Goal: Find specific page/section: Find specific page/section

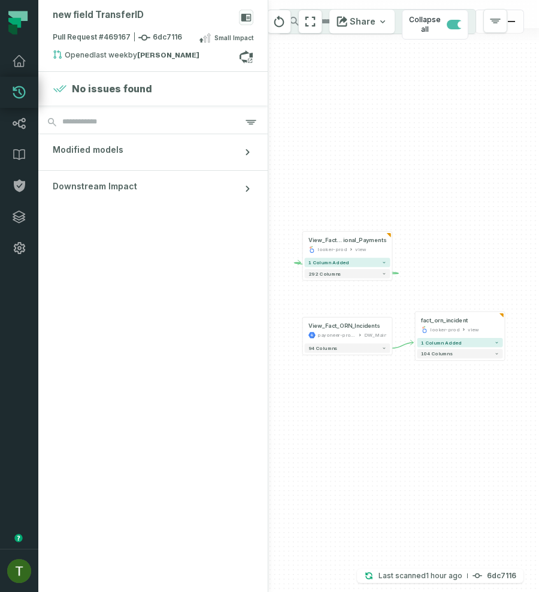
click at [328, 289] on div "+ fact_orn_incident looker-prod view 1 column added 104 columns + View_Fact_Ope…" at bounding box center [403, 296] width 271 height 592
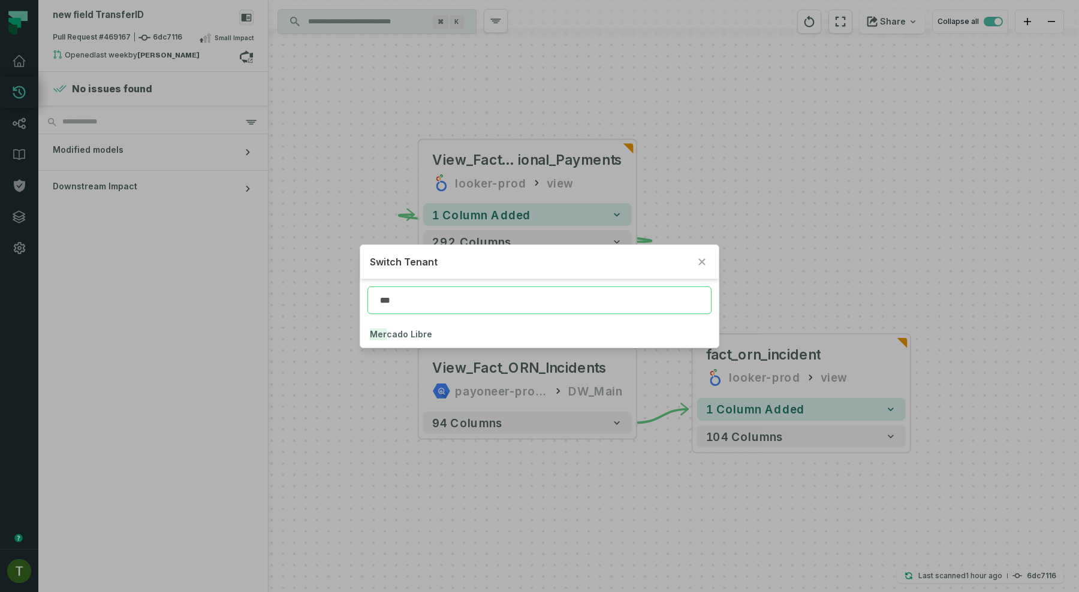
type input "***"
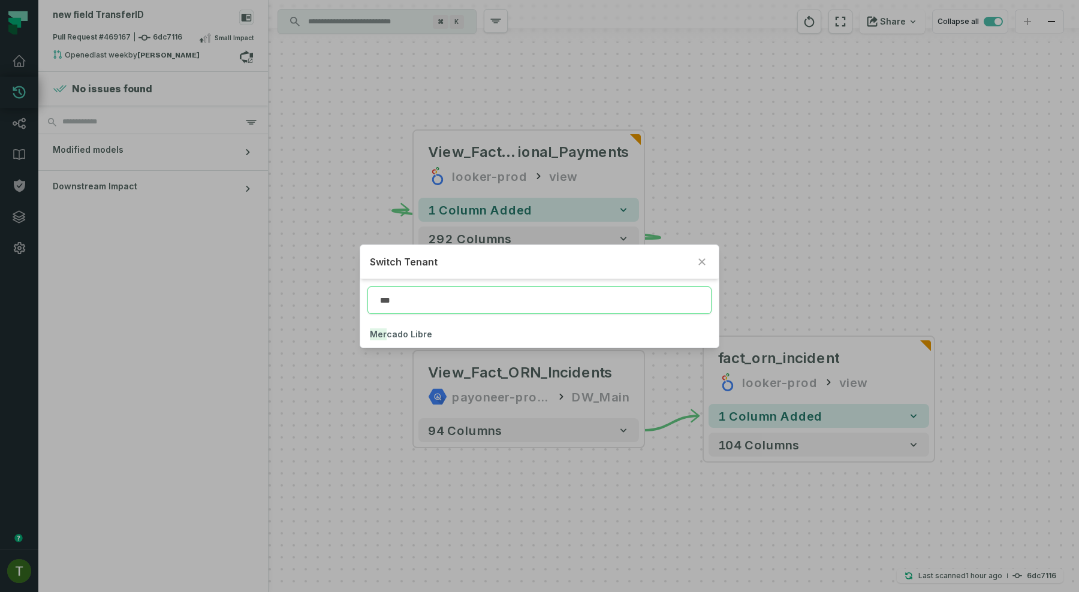
click button "Mer cado Libre" at bounding box center [539, 334] width 358 height 26
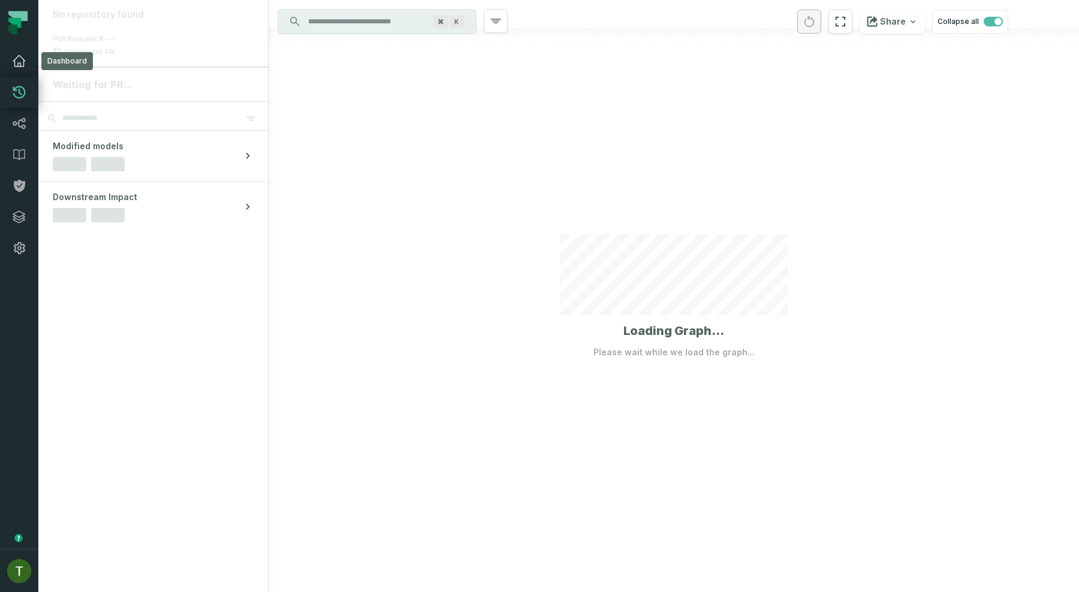
click at [26, 64] on link "Dashboard" at bounding box center [19, 61] width 38 height 31
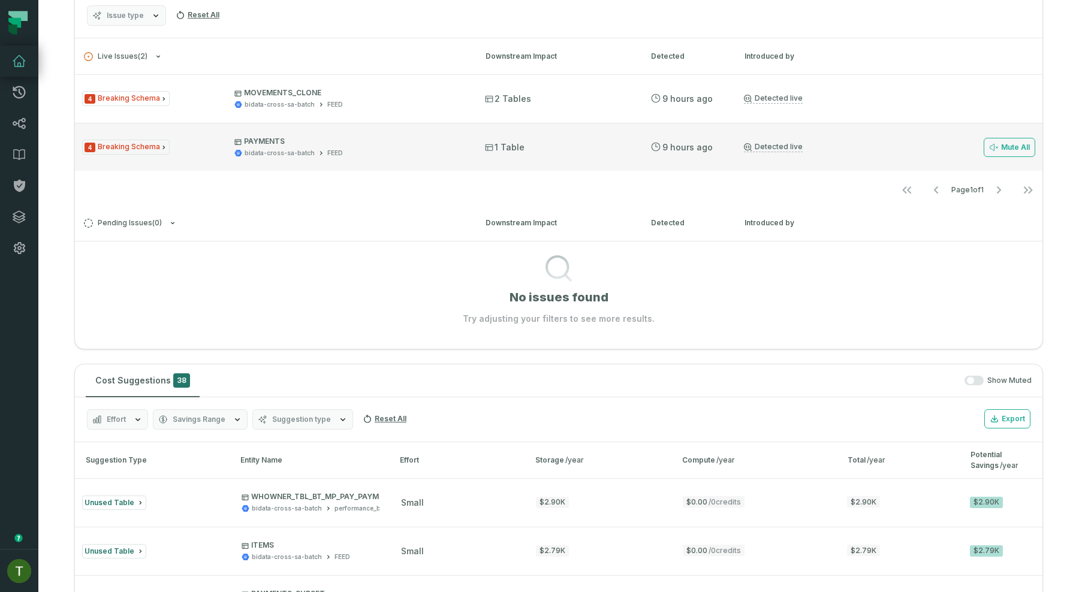
scroll to position [479, 0]
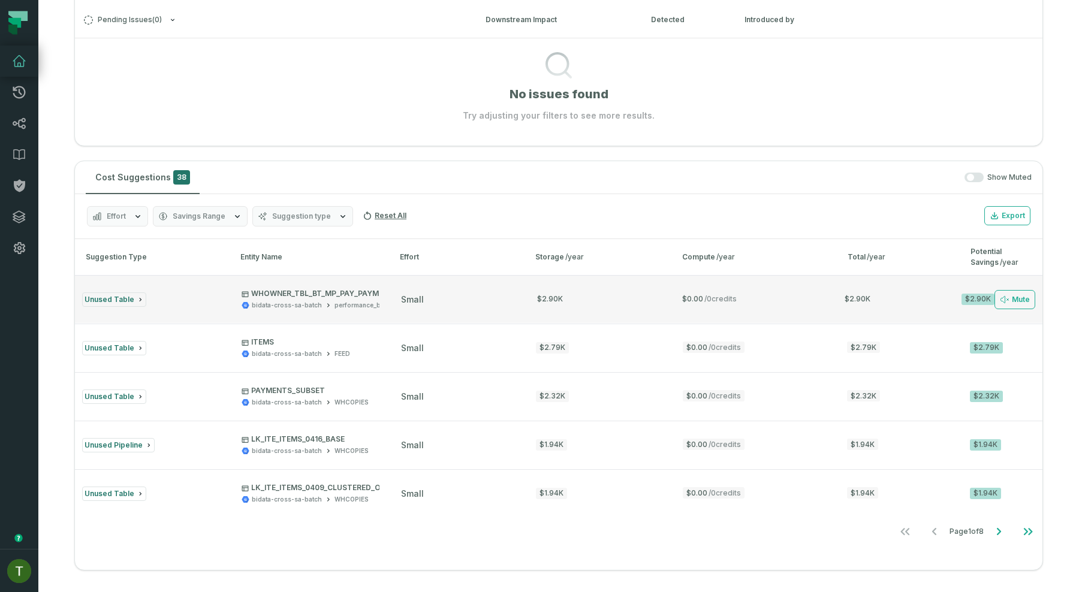
click at [258, 311] on button "Unused Table WHOWNER_TBL_BT_MP_PAY_PAYMENTS_ALL bidata-cross-sa-batch performan…" at bounding box center [558, 299] width 967 height 48
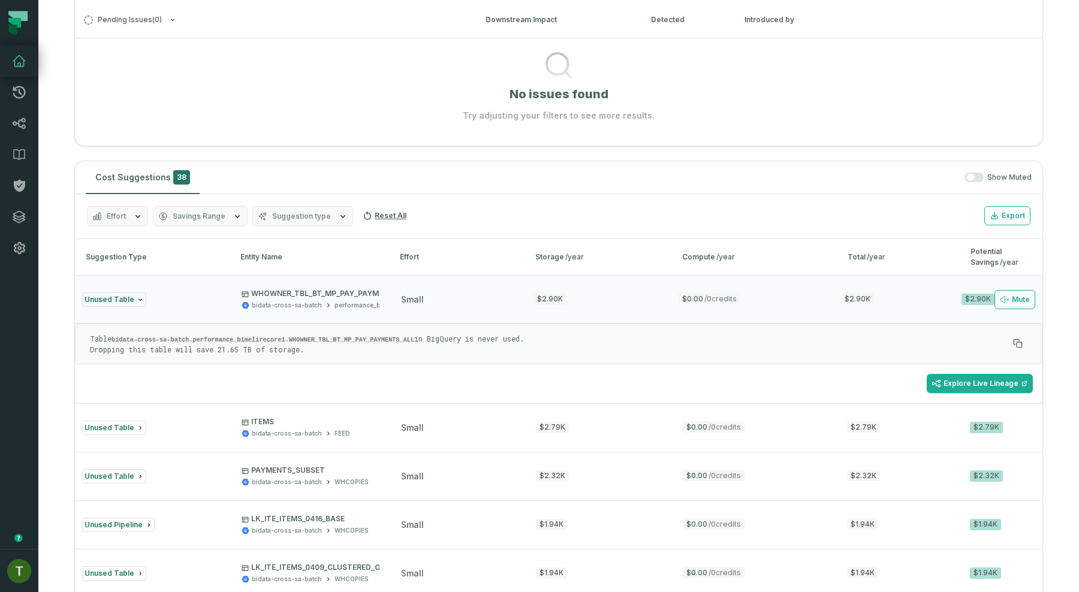
click at [155, 336] on code "bidata-cross-sa-batch.performance_bimelirecore1.WHOWNER_TBL_BT_MP_PAY_PAYMENTS_…" at bounding box center [262, 339] width 303 height 7
click at [185, 336] on code "bidata-cross-sa-batch.performance_bimelirecore1.WHOWNER_TBL_BT_MP_PAY_PAYMENTS_…" at bounding box center [262, 339] width 303 height 7
drag, startPoint x: 192, startPoint y: 336, endPoint x: 114, endPoint y: 336, distance: 77.9
click at [114, 336] on p "Table bidata-cross-sa-batch.performance_bimelirecore1.WHOWNER_TBL_BT_MP_PAY_PAY…" at bounding box center [549, 344] width 918 height 20
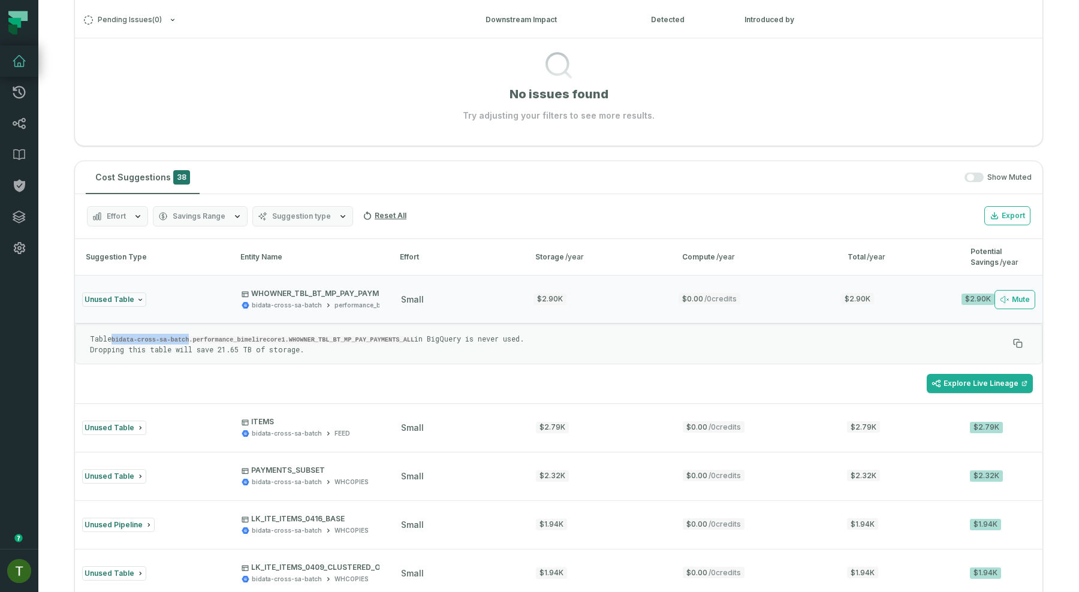
copy code "bidata-cross-sa-batch"
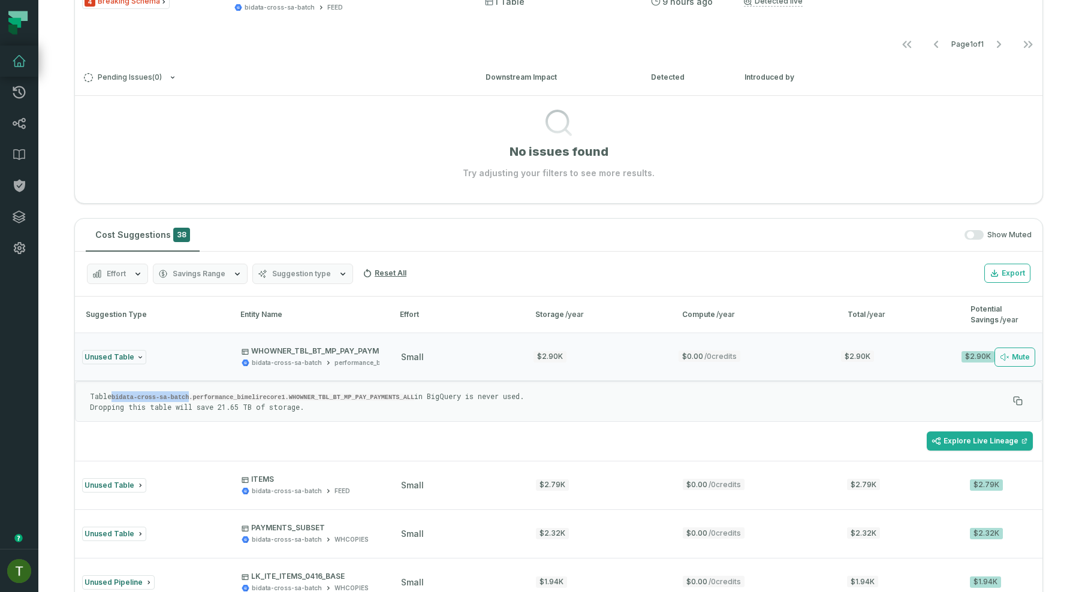
scroll to position [0, 0]
